Goal: Task Accomplishment & Management: Complete application form

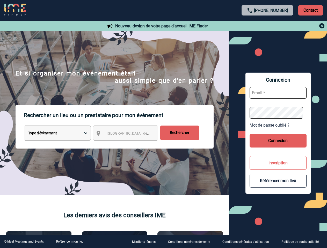
click at [163, 124] on p "Rechercher un lieu ou un prestataire pour mon événement" at bounding box center [119, 115] width 190 height 21
click at [310, 10] on p "Contact" at bounding box center [310, 10] width 25 height 10
click at [267, 26] on div at bounding box center [267, 26] width 115 height 6
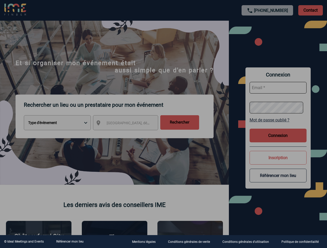
click at [130, 134] on div at bounding box center [163, 124] width 327 height 248
click at [278, 125] on div at bounding box center [163, 124] width 327 height 248
click at [278, 141] on div at bounding box center [163, 124] width 327 height 248
click at [278, 163] on div at bounding box center [163, 124] width 327 height 248
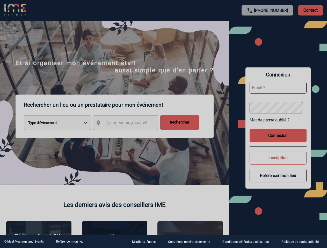
click at [278, 181] on div at bounding box center [163, 124] width 327 height 248
click at [70, 242] on link "Référencer mon lieu" at bounding box center [69, 242] width 27 height 4
